Goal: Information Seeking & Learning: Learn about a topic

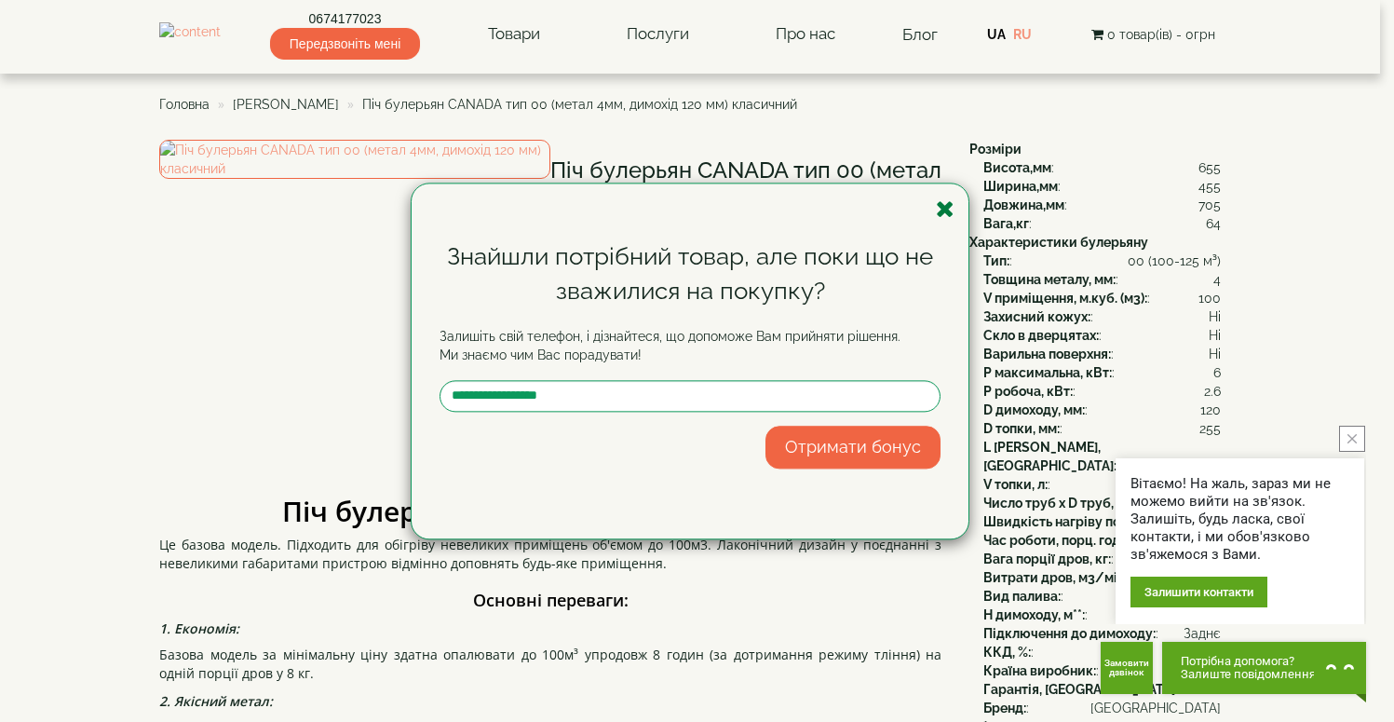
click at [944, 217] on icon "button" at bounding box center [945, 208] width 19 height 23
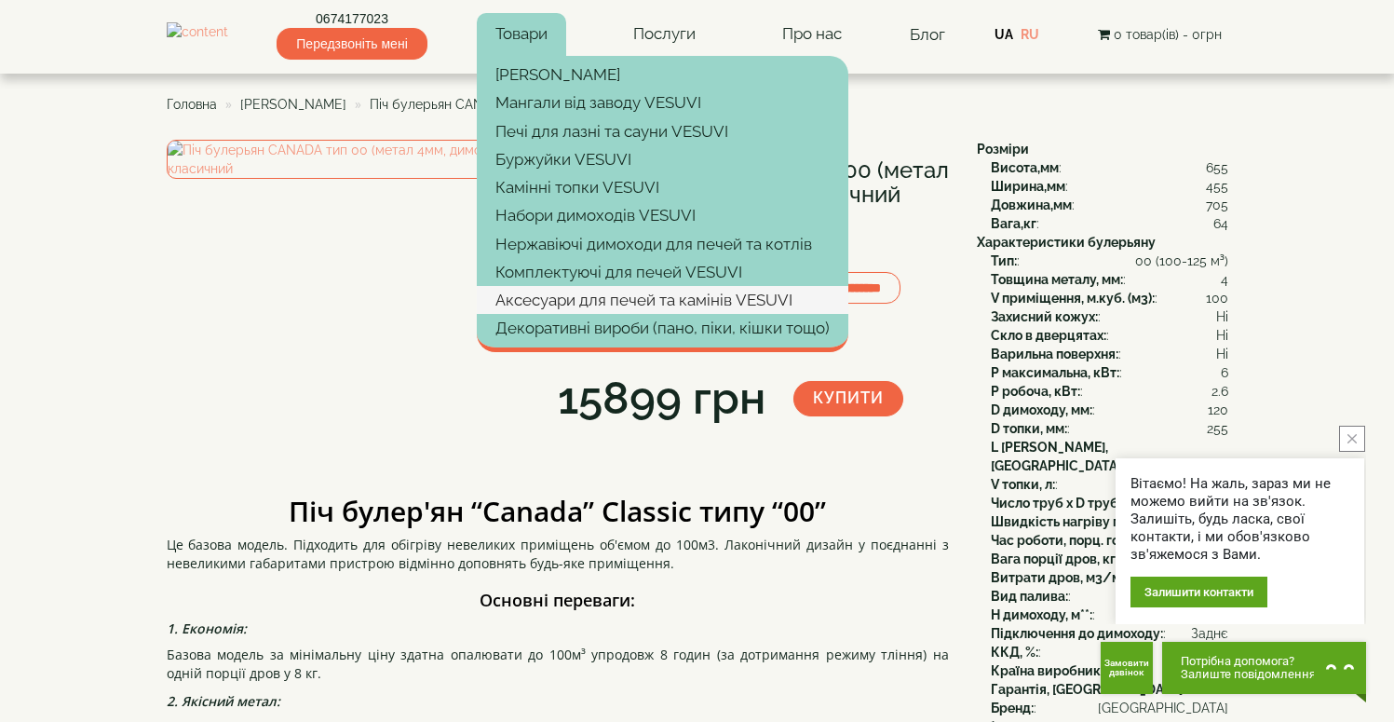
click at [622, 301] on link "Аксесуари для печей та камінів VESUVI" at bounding box center [663, 300] width 372 height 28
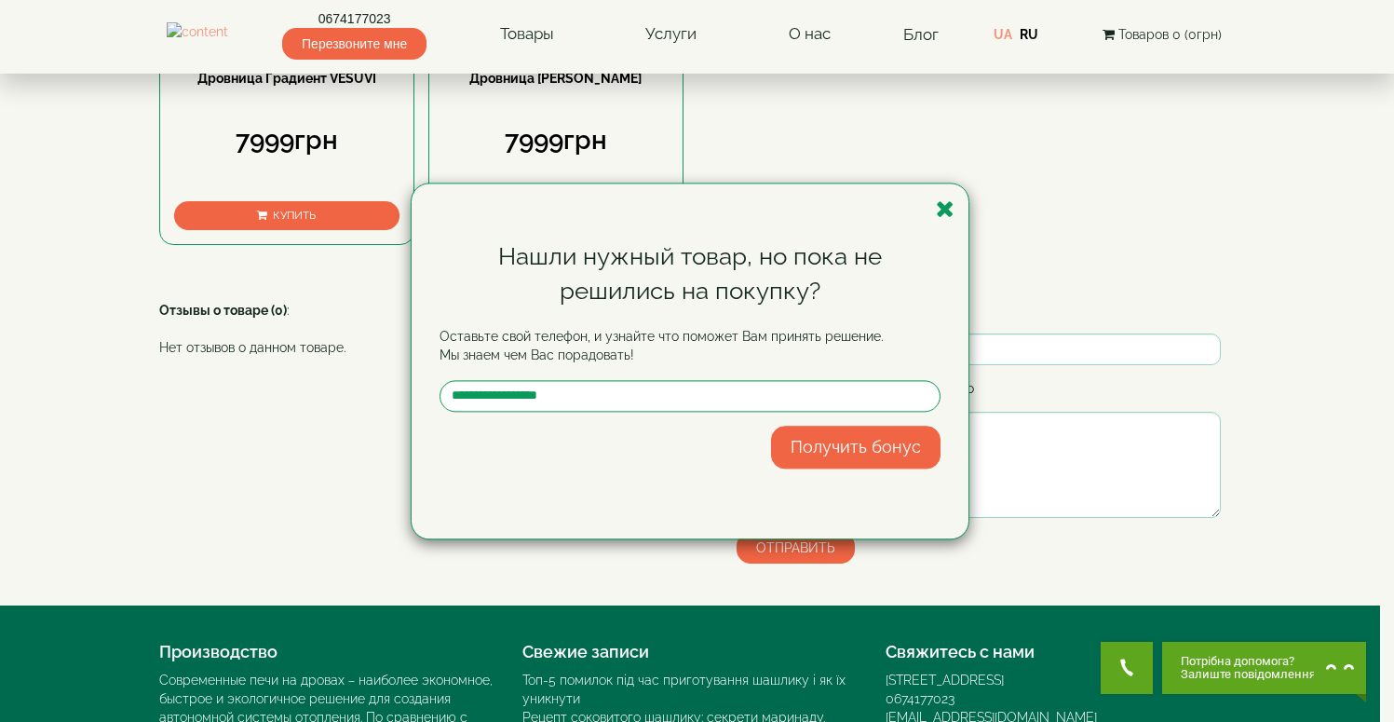
scroll to position [1141, 0]
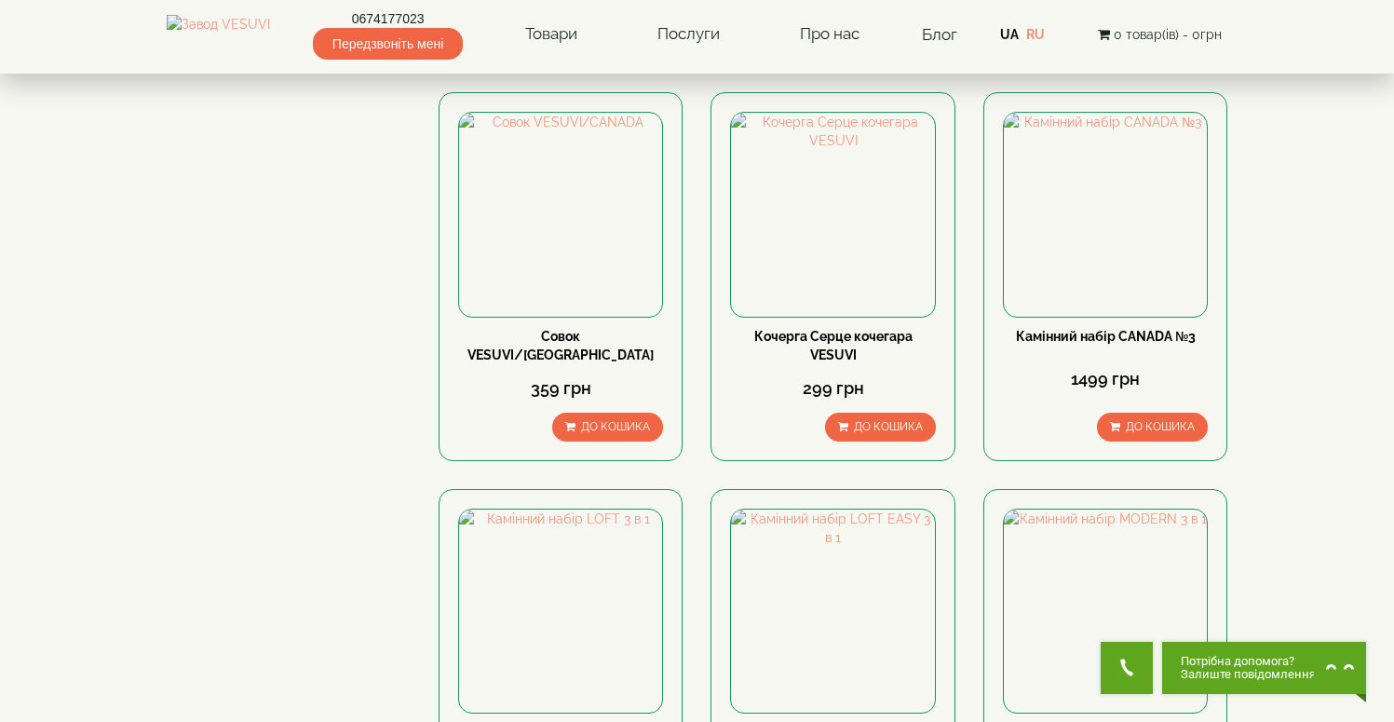
scroll to position [2147, 0]
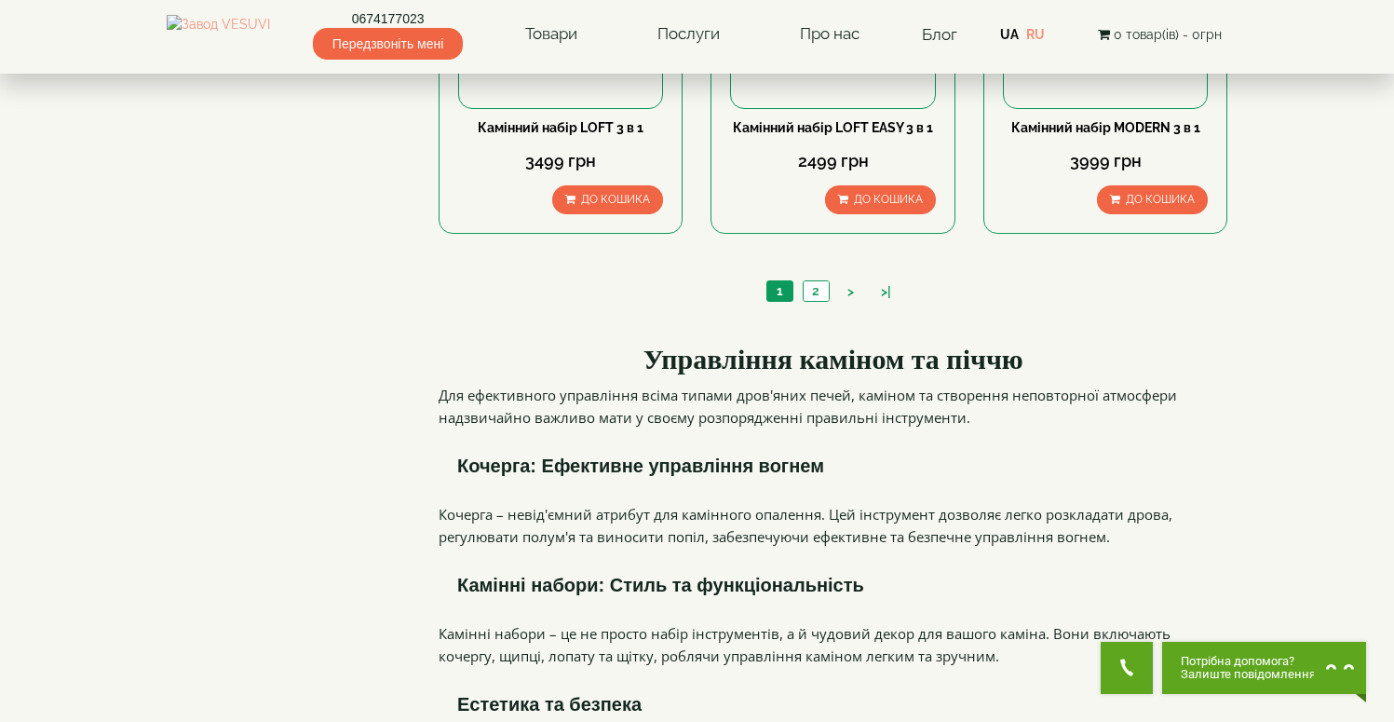
click at [795, 262] on div "1 2 > >|" at bounding box center [834, 293] width 790 height 63
click at [801, 262] on div "1 2 > >|" at bounding box center [834, 293] width 790 height 63
click at [815, 281] on link "2" at bounding box center [816, 291] width 26 height 20
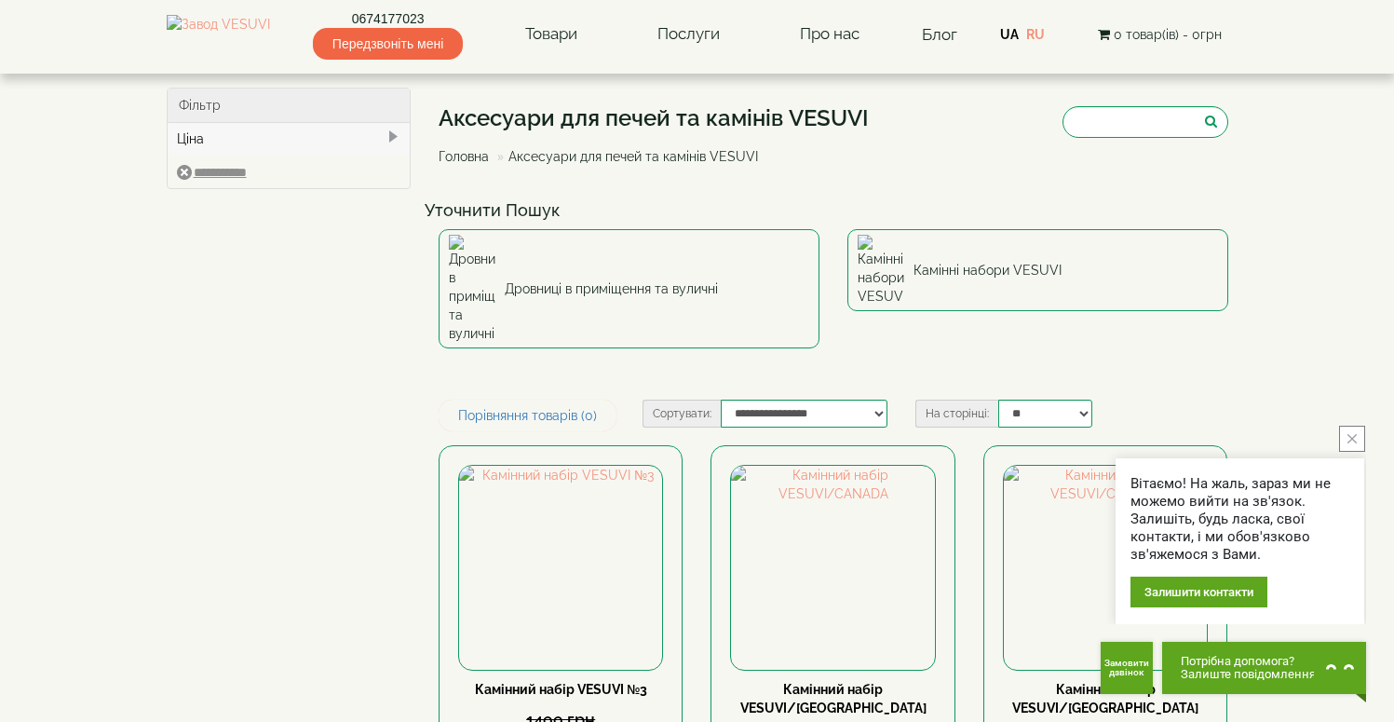
click at [1366, 438] on div "Вітаємо! На жаль, зараз ми не можемо вийти на зв'язок. Залишіть, будь ласка, св…" at bounding box center [1240, 525] width 252 height 198
click at [1359, 438] on button "close button" at bounding box center [1352, 439] width 26 height 26
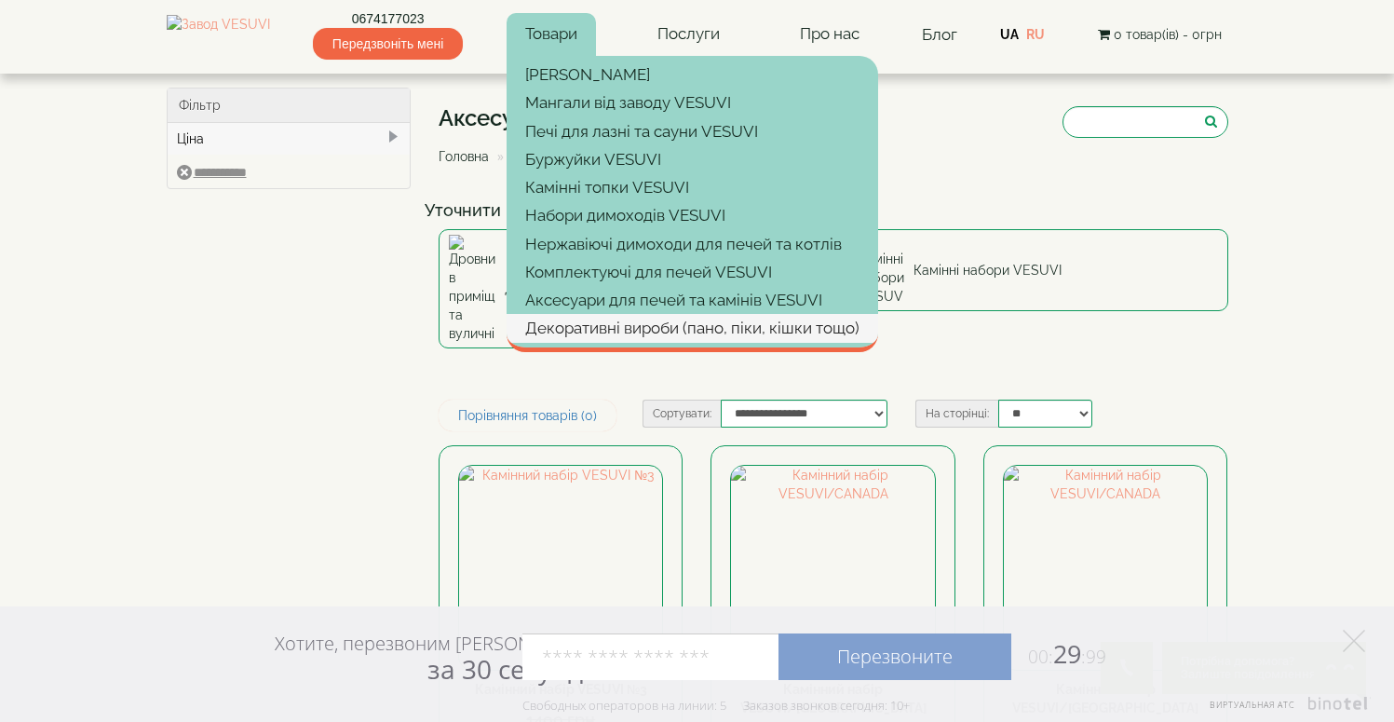
click at [758, 330] on link "Декоративні вироби (пано, піки, кішки тощо)" at bounding box center [693, 328] width 372 height 28
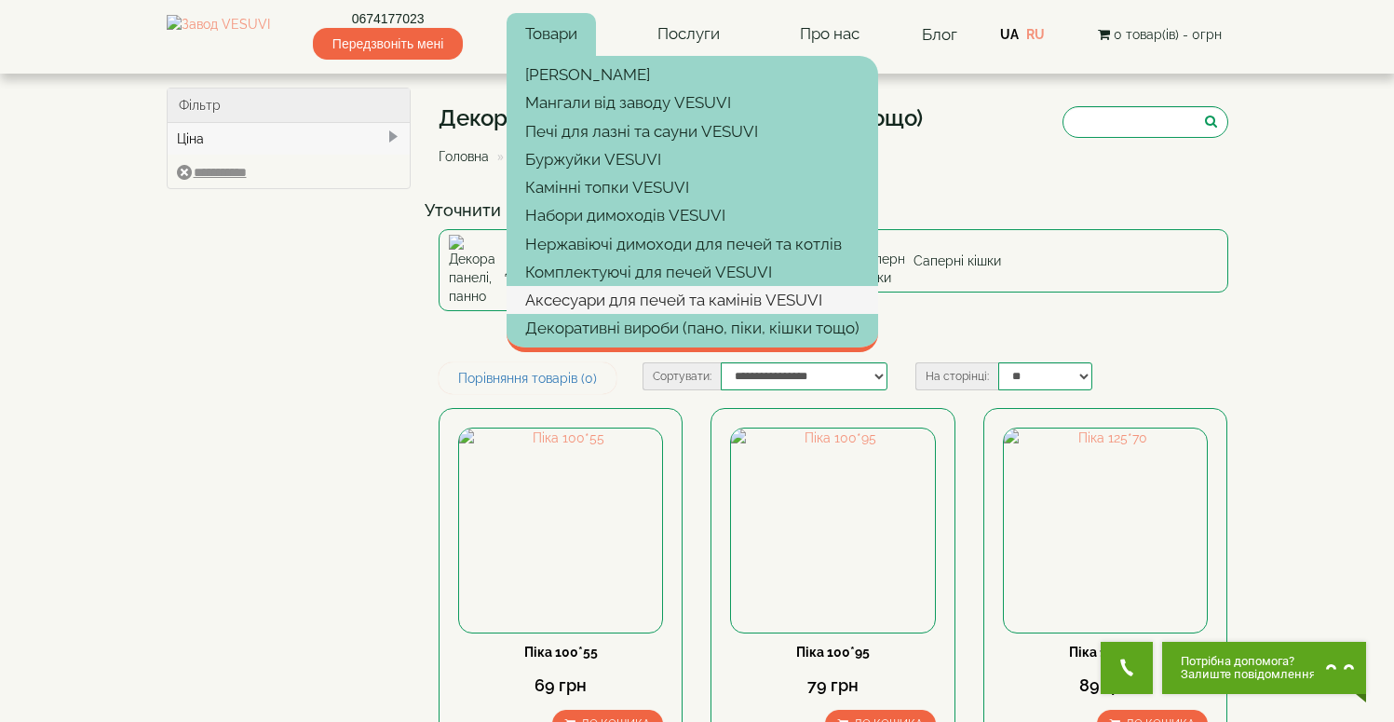
click at [605, 292] on link "Аксесуари для печей та камінів VESUVI" at bounding box center [693, 300] width 372 height 28
